Goal: Navigation & Orientation: Find specific page/section

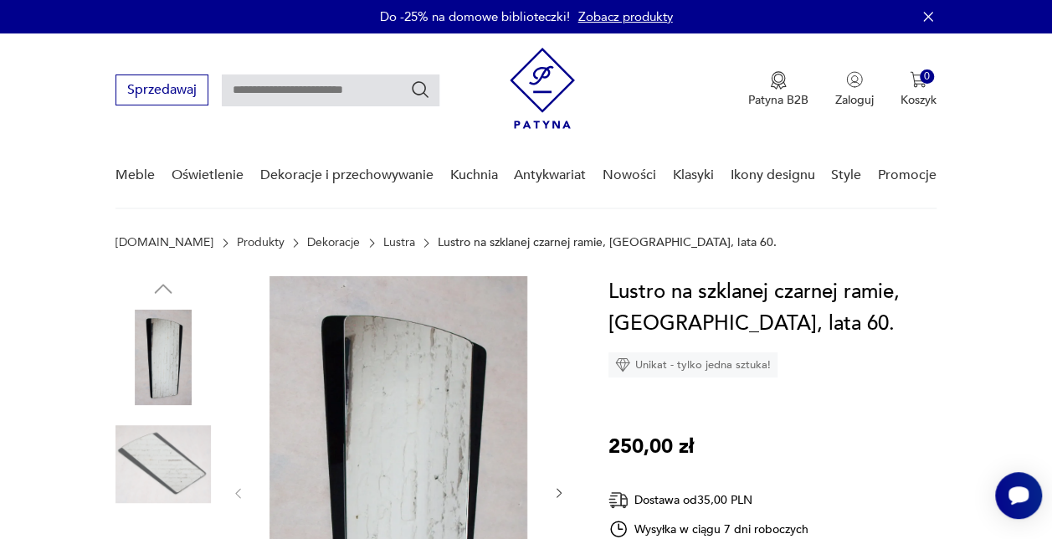
click at [383, 237] on link "Lustra" at bounding box center [399, 242] width 32 height 13
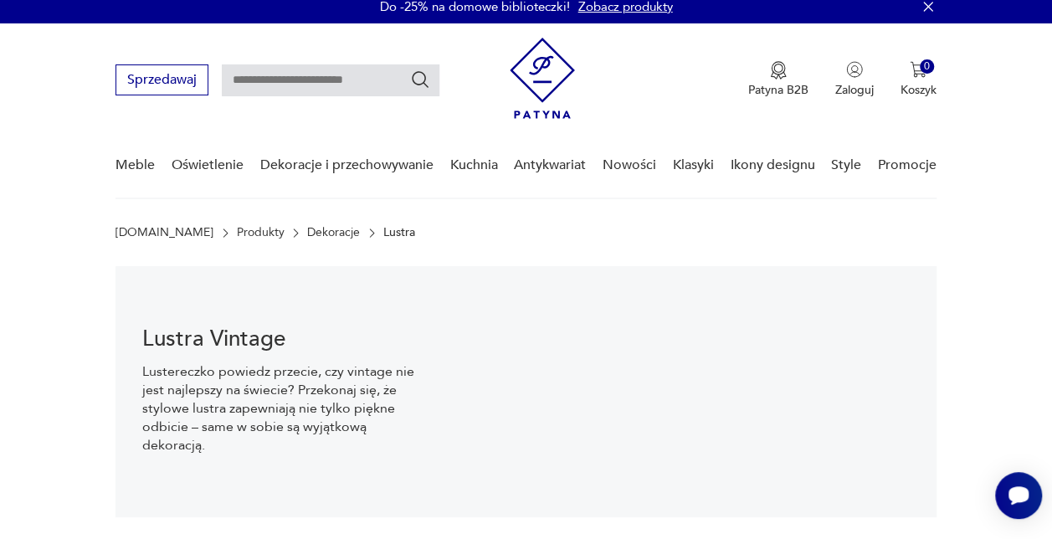
scroll to position [25, 0]
